Goal: Check status: Check status

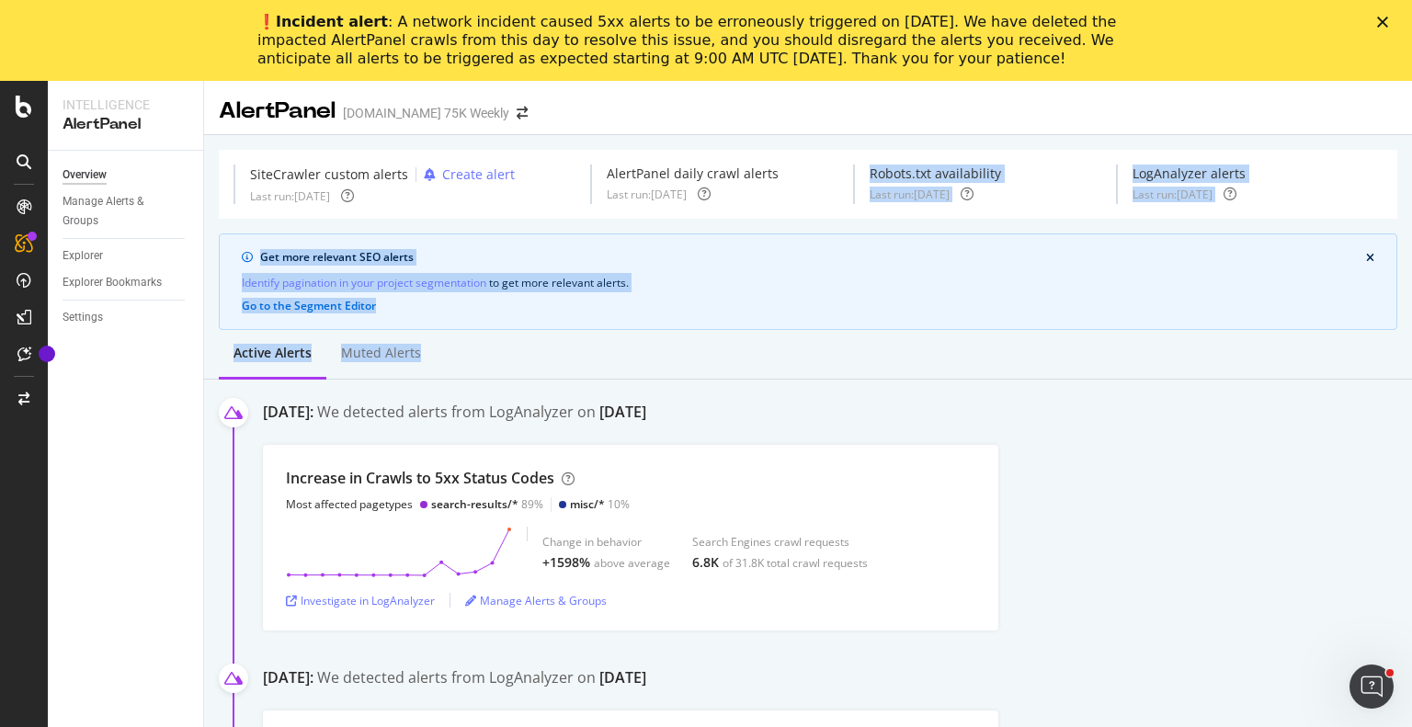
drag, startPoint x: 1081, startPoint y: 354, endPoint x: 824, endPoint y: 153, distance: 326.8
